Goal: Task Accomplishment & Management: Complete application form

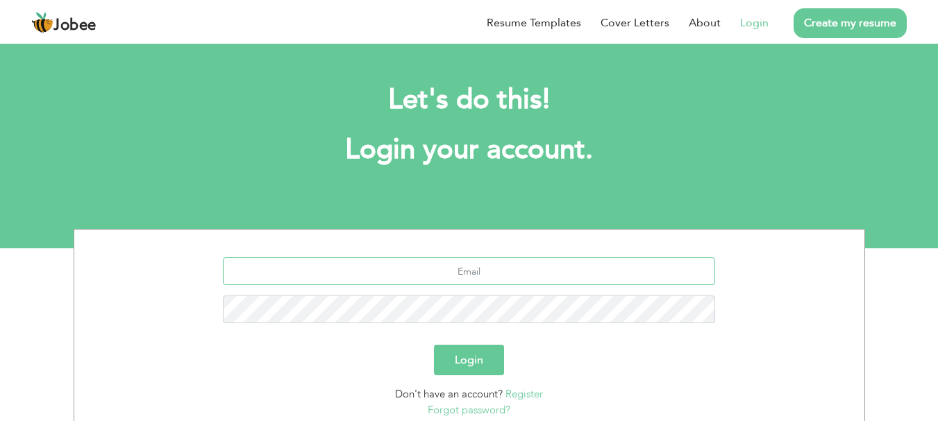
click at [330, 283] on input "text" at bounding box center [469, 271] width 492 height 28
click at [444, 275] on input "text" at bounding box center [469, 271] width 492 height 28
click at [527, 397] on link "Register" at bounding box center [523, 394] width 37 height 14
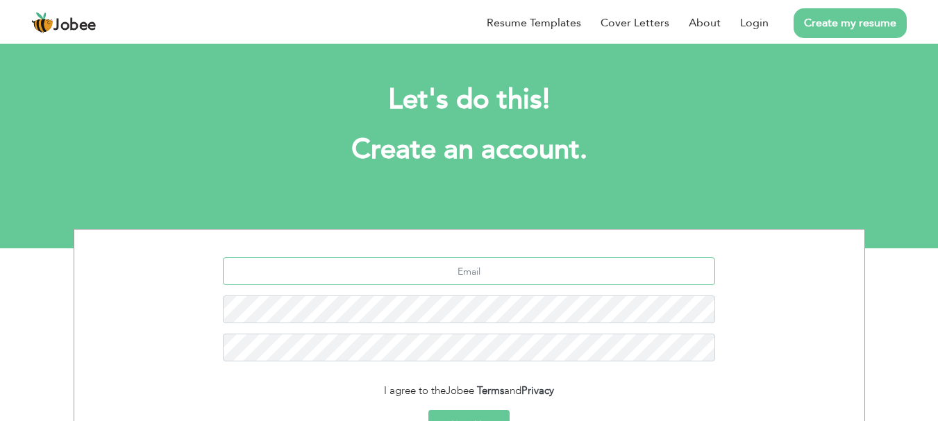
click at [459, 270] on input "text" at bounding box center [469, 271] width 492 height 28
click at [504, 269] on input "[EMAIL_ADDRESS][DOMAIN_NAME]" at bounding box center [469, 271] width 492 height 28
type input "[EMAIL_ADDRESS][DOMAIN_NAME]"
click at [480, 412] on button "Sign Up" at bounding box center [468, 425] width 81 height 31
